Goal: Task Accomplishment & Management: Use online tool/utility

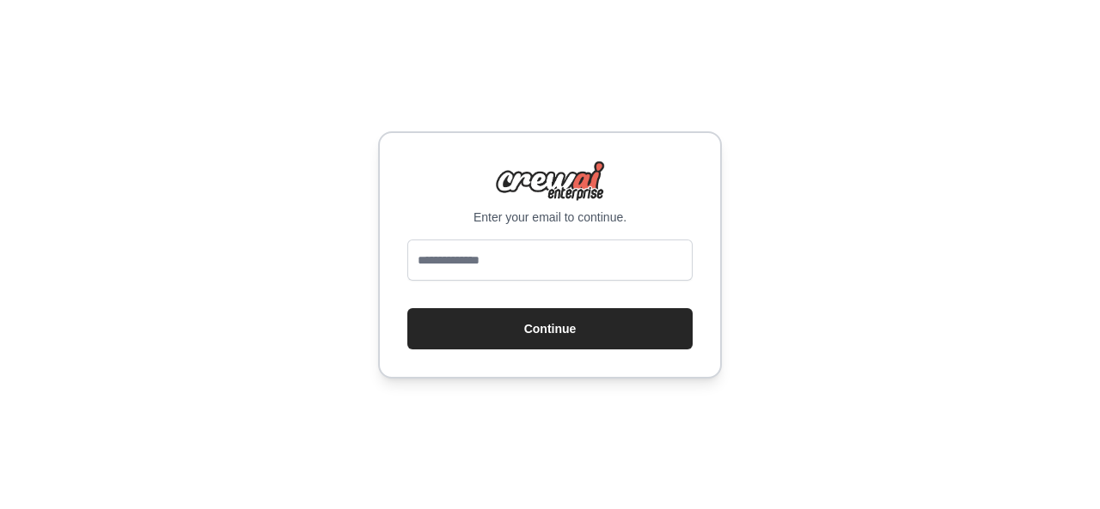
type input "**********"
click at [541, 326] on button "Continue" at bounding box center [549, 328] width 285 height 41
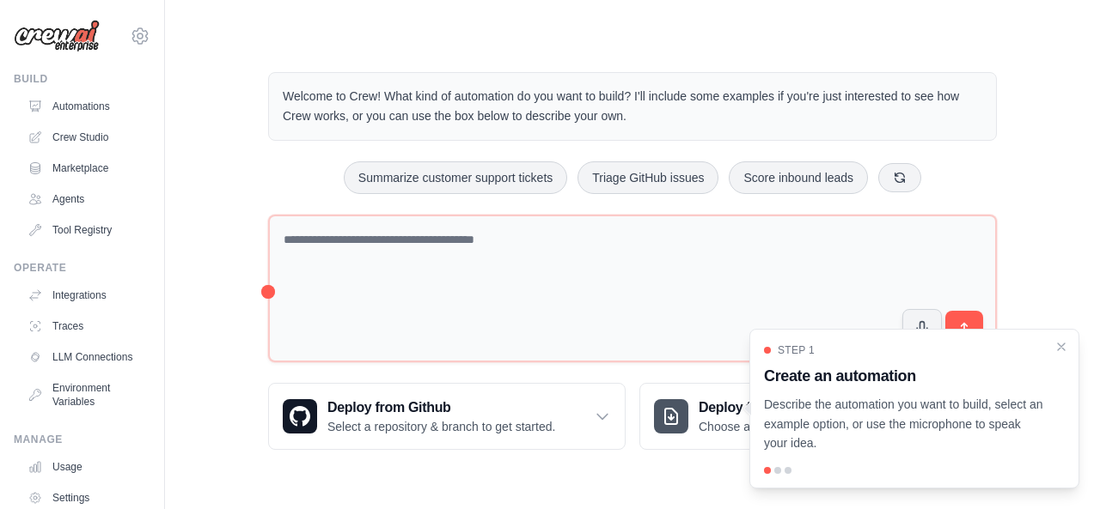
click at [692, 27] on main "Welcome to Crew! What kind of automation do you want to build? I'll include som…" at bounding box center [632, 247] width 935 height 495
click at [881, 378] on h3 "Create an automation" at bounding box center [904, 376] width 280 height 24
click at [857, 420] on p "Describe the automation you want to build, select an example option, or use the…" at bounding box center [904, 424] width 280 height 58
click at [792, 443] on p "Describe the automation you want to build, select an example option, or use the…" at bounding box center [904, 424] width 280 height 58
click at [778, 473] on div at bounding box center [777, 470] width 7 height 7
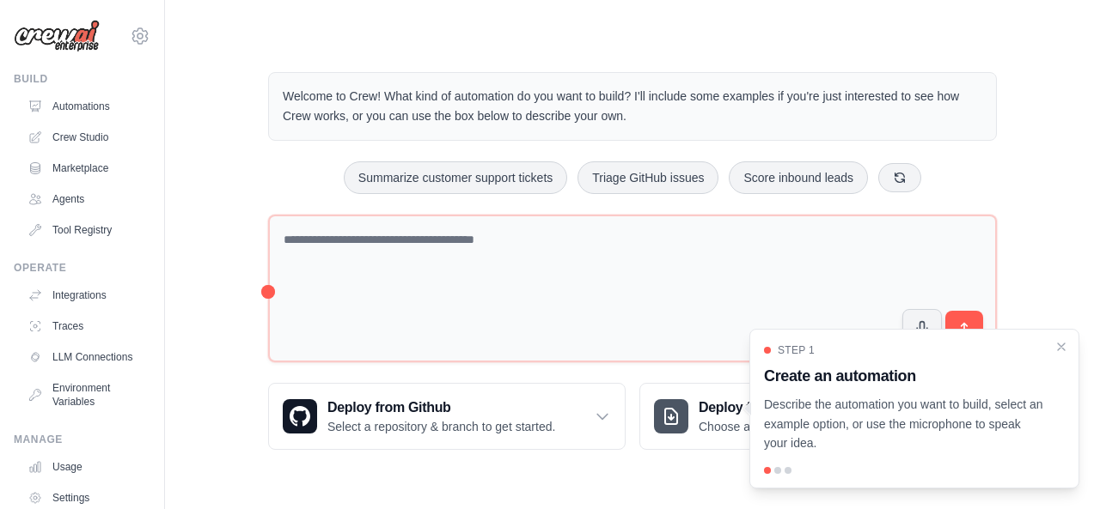
click at [777, 470] on div at bounding box center [777, 470] width 7 height 7
click at [786, 435] on p "Describe the automation you want to build, select an example option, or use the…" at bounding box center [904, 424] width 280 height 58
click at [801, 376] on h3 "Create an automation" at bounding box center [904, 376] width 280 height 24
click at [780, 409] on p "Describe the automation you want to build, select an example option, or use the…" at bounding box center [904, 424] width 280 height 58
click at [785, 386] on h3 "Create an automation" at bounding box center [904, 376] width 280 height 24
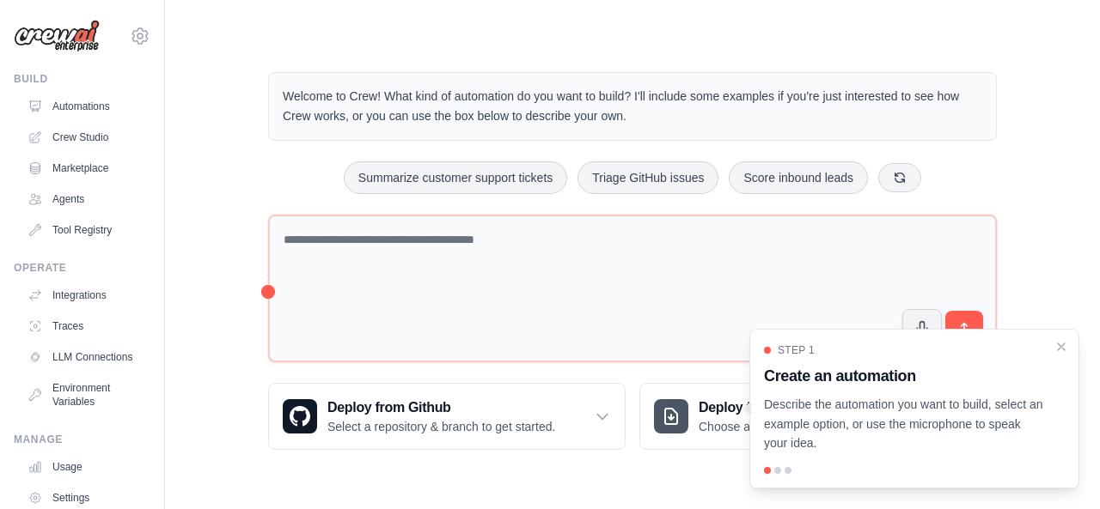
click at [787, 377] on h3 "Create an automation" at bounding box center [904, 376] width 280 height 24
drag, startPoint x: 766, startPoint y: 405, endPoint x: 816, endPoint y: 451, distance: 68.1
click at [816, 451] on p "Describe the automation you want to build, select an example option, or use the…" at bounding box center [904, 424] width 280 height 58
copy p "Describe the automation you want to build, select an example option, or use the…"
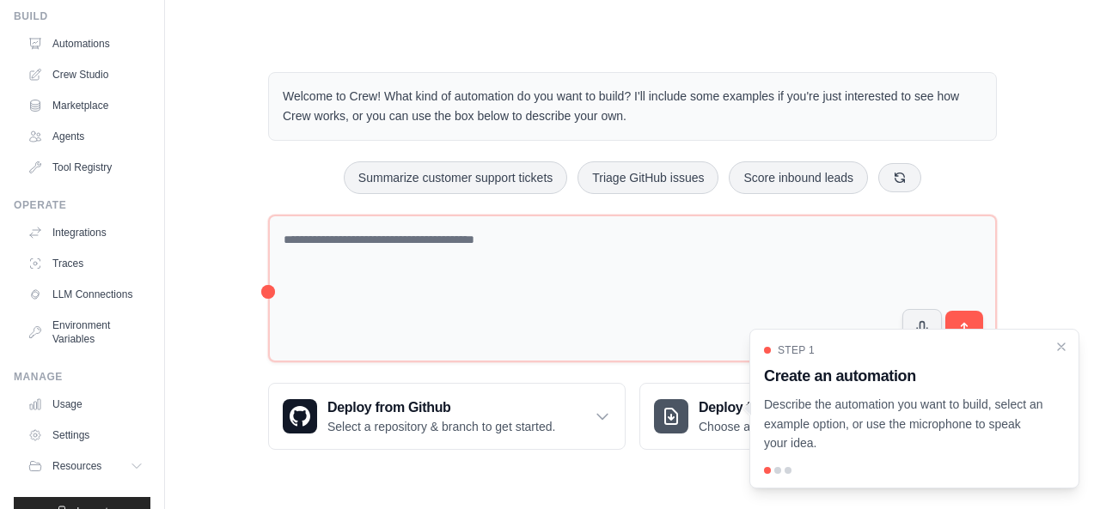
scroll to position [107, 0]
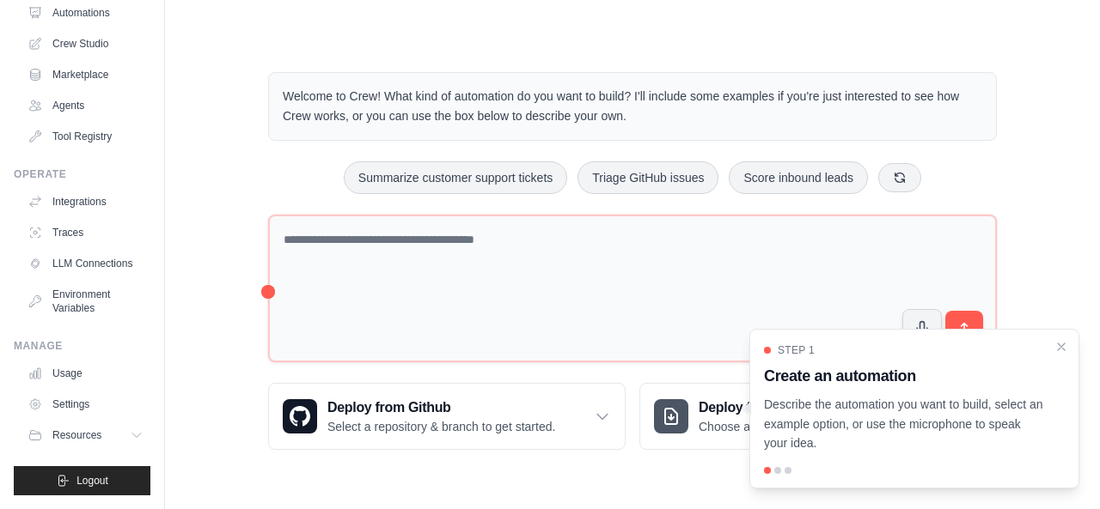
click at [76, 479] on span "Logout" at bounding box center [92, 481] width 32 height 14
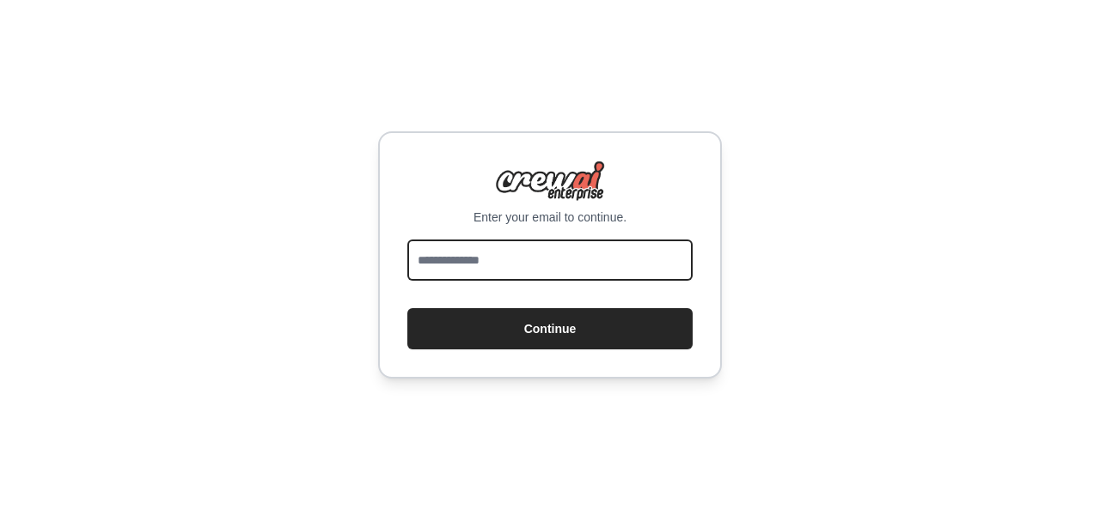
click at [442, 263] on input "email" at bounding box center [549, 260] width 285 height 41
type input "**********"
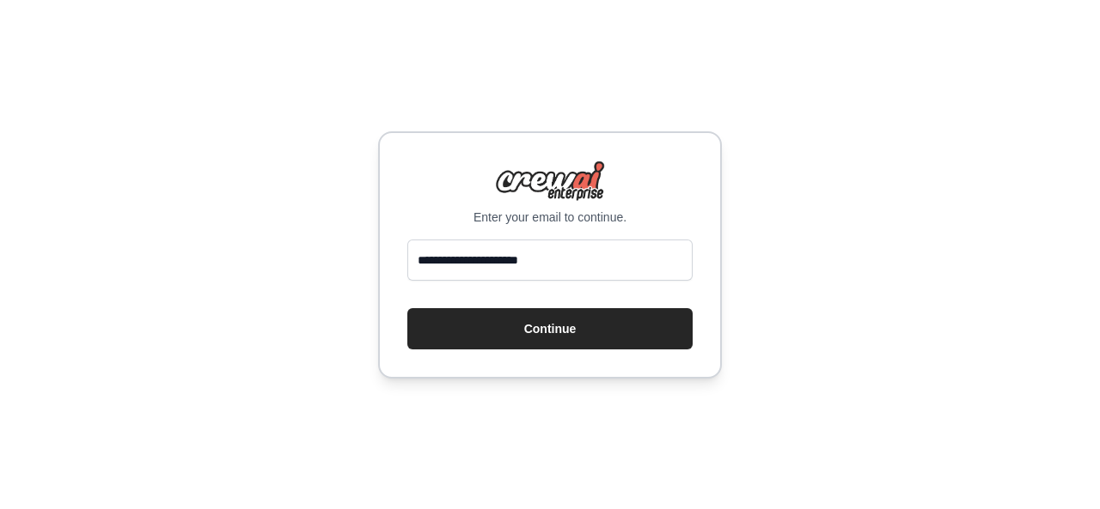
click at [557, 332] on button "Continue" at bounding box center [549, 328] width 285 height 41
